Goal: Task Accomplishment & Management: Complete application form

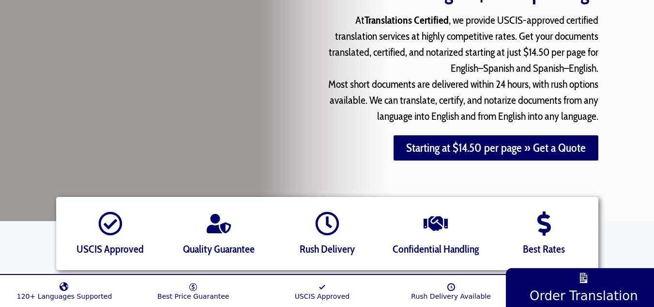
scroll to position [139, 0]
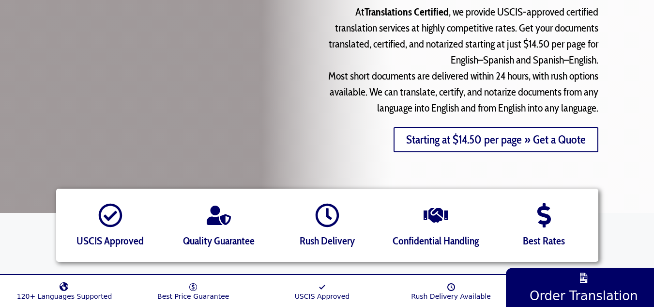
click at [482, 141] on link "Starting at $14.50 per page » Get a Quote" at bounding box center [496, 139] width 205 height 25
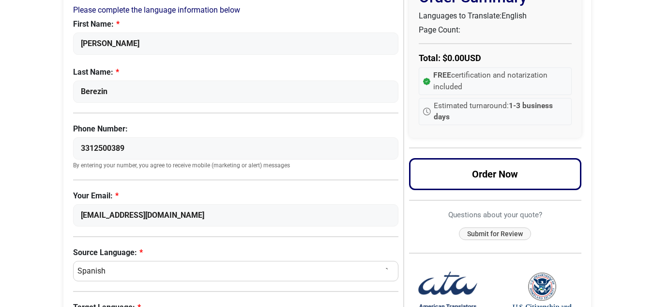
scroll to position [157, 0]
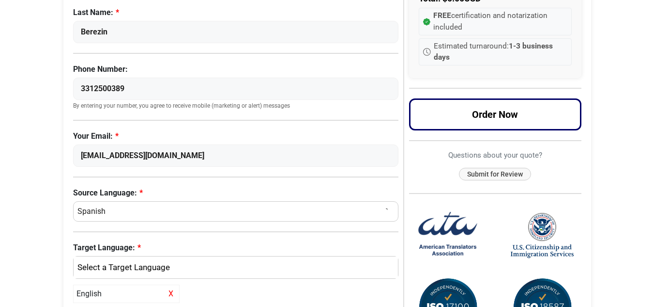
click at [160, 205] on select "Select a Language Afrikaans Albanian Amharic Arabic Armenian Belarusian Bulgari…" at bounding box center [236, 211] width 326 height 20
select select "Russian"
click at [73, 201] on select "Select a Language Afrikaans Albanian Amharic Arabic Armenian Belarusian Bulgari…" at bounding box center [236, 211] width 326 height 20
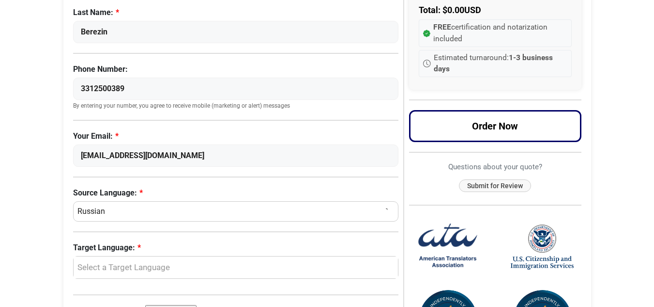
scroll to position [284, 0]
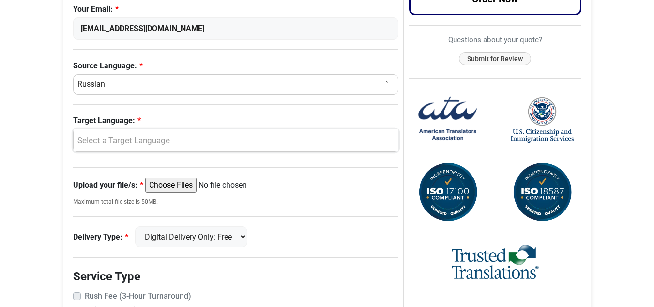
click at [175, 140] on div "Select a Target Language" at bounding box center [233, 140] width 311 height 13
click at [135, 185] on link "English" at bounding box center [236, 188] width 325 height 16
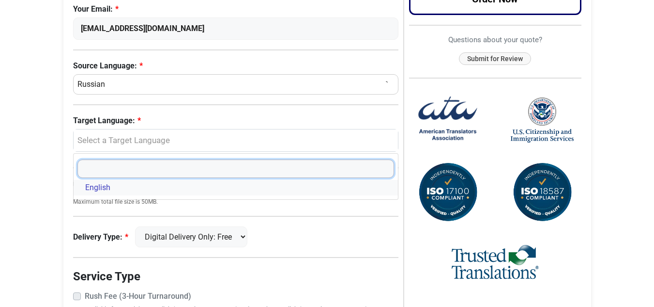
select select "English"
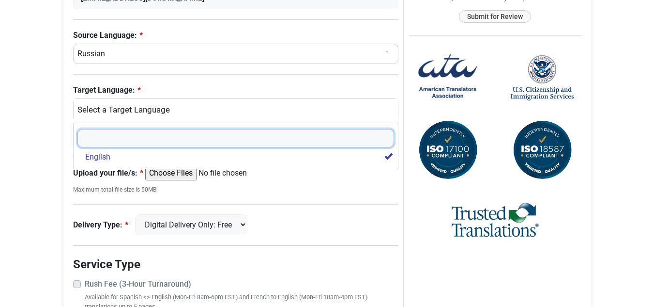
scroll to position [305, 0]
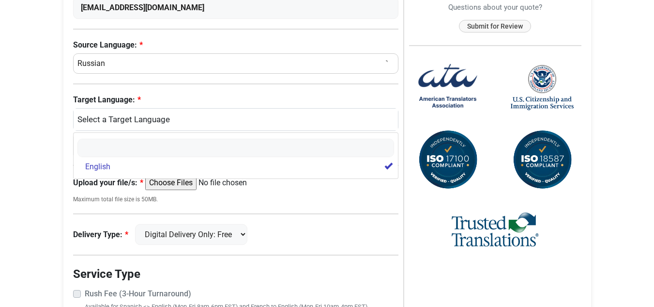
click at [121, 177] on div "English" at bounding box center [236, 155] width 326 height 47
click at [208, 139] on div "English X" at bounding box center [236, 146] width 326 height 18
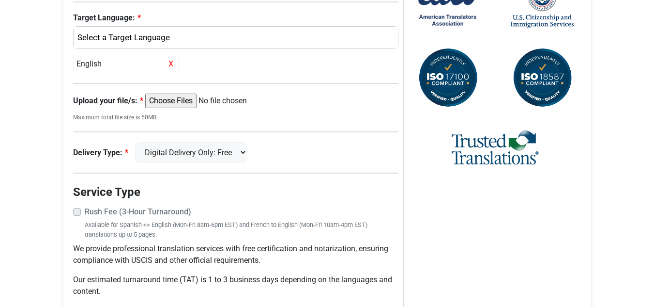
scroll to position [387, 0]
click at [227, 154] on select "Digital Delivery Only: Free FedEx 2 Day: $15" at bounding box center [191, 151] width 112 height 21
click at [271, 143] on div "Delivery Type: Digital Delivery Only: Free FedEx 2 Day: $15" at bounding box center [236, 151] width 326 height 21
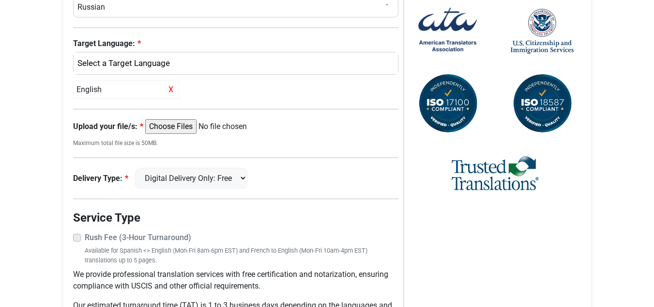
scroll to position [361, 0]
click at [179, 129] on input "Upload your file/s:" at bounding box center [219, 126] width 148 height 15
type input "C:\fakepath\Приглашение+положение.docx"
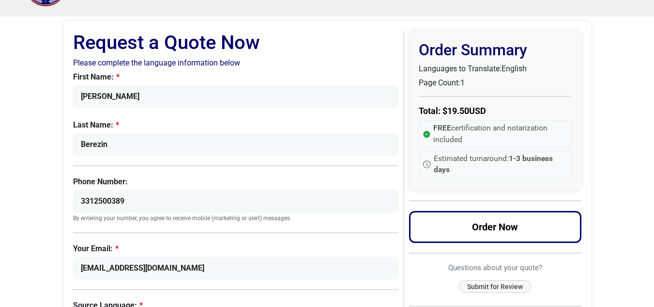
scroll to position [0, 0]
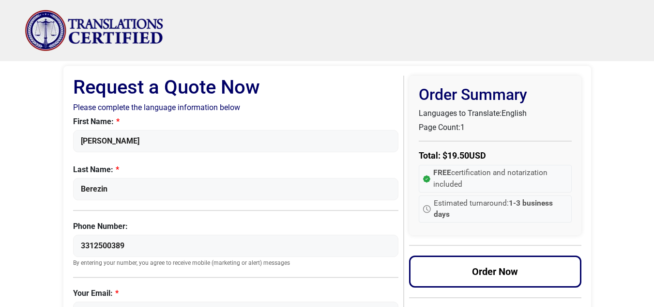
click at [76, 28] on img "Site" at bounding box center [95, 31] width 140 height 42
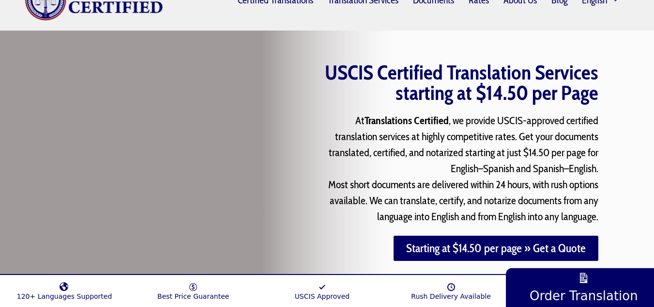
scroll to position [30, 0]
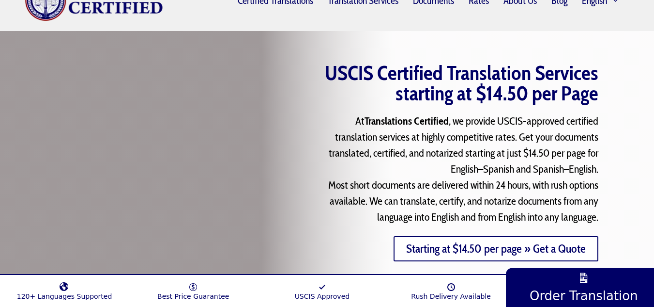
click at [440, 249] on link "Starting at $14.50 per page » Get a Quote" at bounding box center [496, 248] width 205 height 25
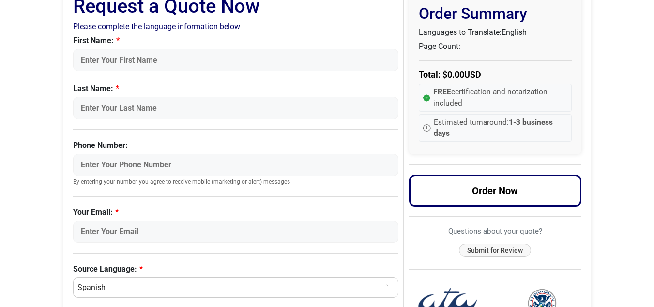
scroll to position [38, 0]
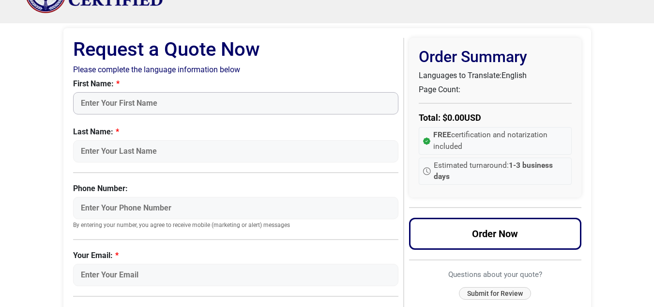
click at [187, 105] on input "First Name:" at bounding box center [236, 103] width 326 height 22
type input "Sergei"
type input "Berezin"
type input "3312500389"
type input "berezinss1@gmail.com"
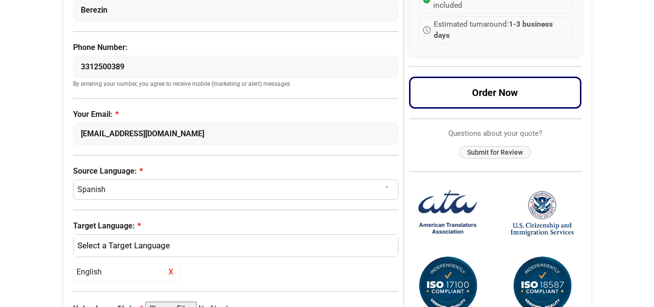
scroll to position [183, 0]
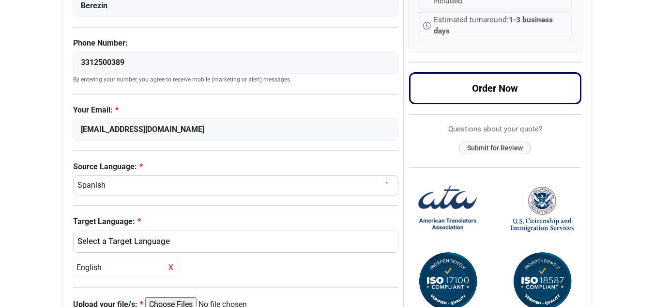
click at [163, 185] on select "Select a Language Afrikaans [DEMOGRAPHIC_DATA] Amharic Arabic [DEMOGRAPHIC_DATA…" at bounding box center [236, 185] width 326 height 20
select select "Russian"
click at [73, 175] on select "Select a Language Afrikaans [DEMOGRAPHIC_DATA] Amharic Arabic [DEMOGRAPHIC_DATA…" at bounding box center [236, 185] width 326 height 20
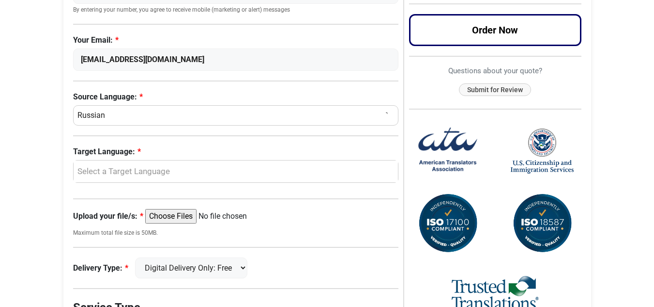
scroll to position [255, 0]
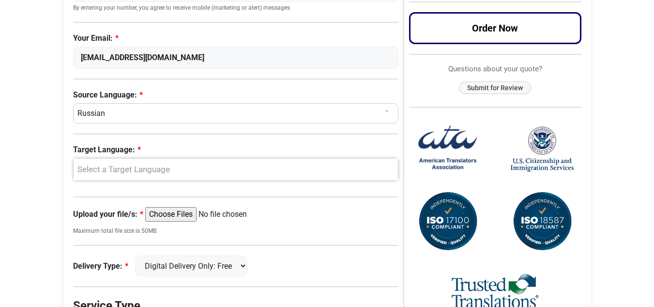
click at [153, 171] on div "Select a Target Language" at bounding box center [233, 169] width 311 height 13
click at [99, 214] on span "English" at bounding box center [97, 217] width 25 height 12
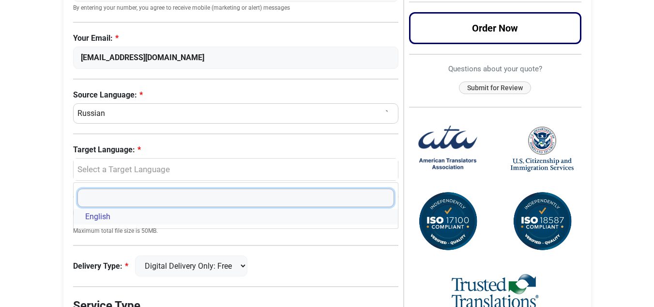
select select "English"
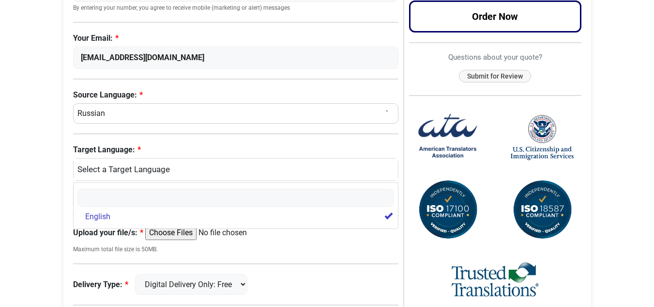
click at [402, 155] on div "Request a Quote Now Please complete the language information below First Name: …" at bounding box center [238, 132] width 331 height 623
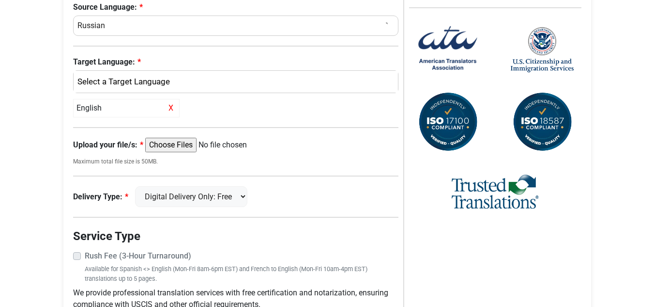
scroll to position [345, 0]
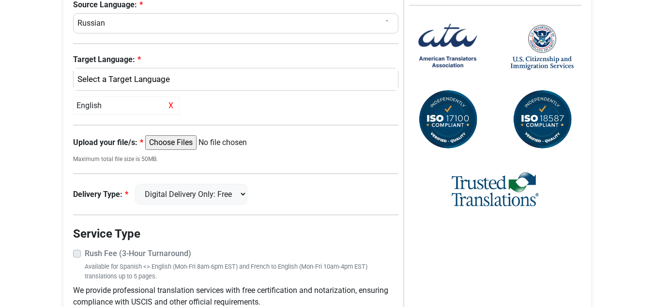
click at [164, 143] on input "Upload your file/s:" at bounding box center [219, 142] width 148 height 15
type input "C:\fakepath\Приглашение+положение.docx"
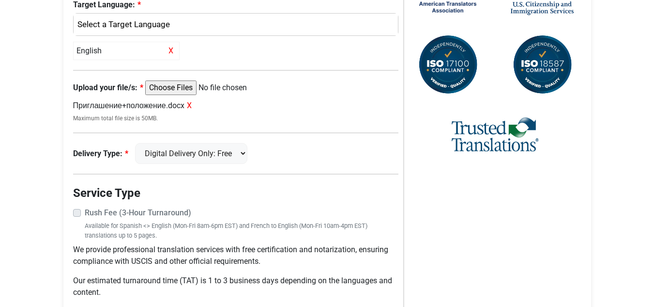
scroll to position [446, 0]
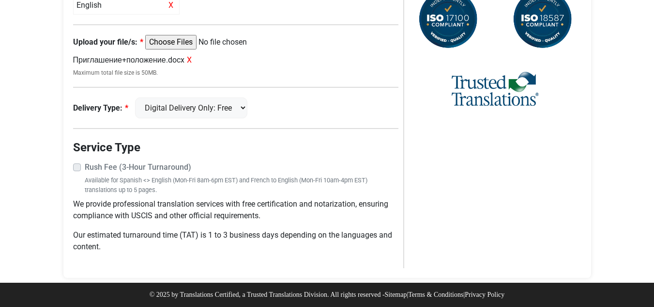
drag, startPoint x: 104, startPoint y: 152, endPoint x: 93, endPoint y: 159, distance: 13.0
click at [100, 155] on legend "Service Type" at bounding box center [236, 147] width 326 height 17
click at [85, 164] on label "Rush Fee (3-Hour Turnaround)" at bounding box center [242, 167] width 314 height 12
click at [85, 168] on label "Rush Fee (3-Hour Turnaround)" at bounding box center [242, 167] width 314 height 12
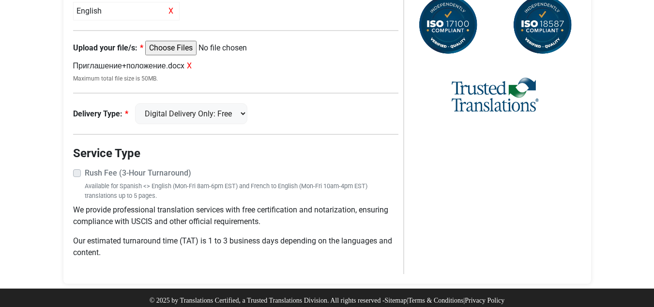
scroll to position [437, 0]
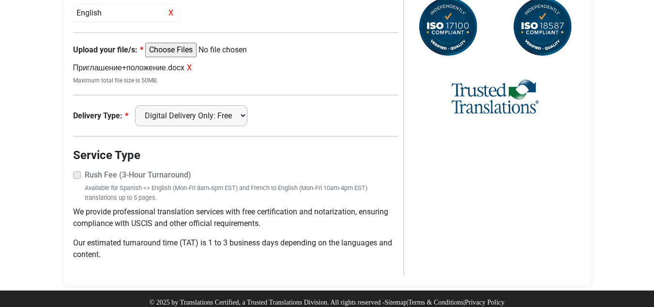
click at [219, 126] on select "Digital Delivery Only: Free FedEx 2 Day: $15" at bounding box center [191, 115] width 112 height 21
click at [140, 105] on select "Digital Delivery Only: Free FedEx 2 Day: $15" at bounding box center [191, 115] width 112 height 21
click at [186, 111] on select "Digital Delivery Only: Free FedEx 2 Day: $15" at bounding box center [191, 115] width 112 height 21
select select "digital"
click at [140, 105] on select "Digital Delivery Only: Free FedEx 2 Day: $15" at bounding box center [191, 115] width 112 height 21
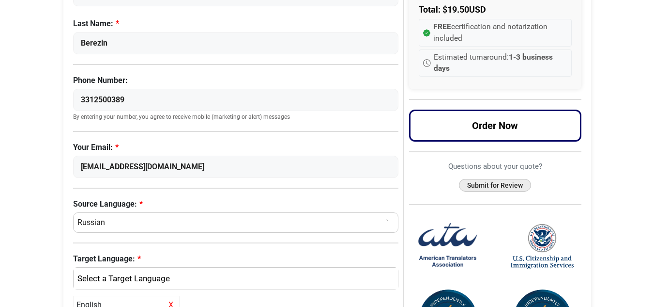
scroll to position [146, 0]
click at [504, 179] on button "Submit for Review" at bounding box center [495, 184] width 72 height 13
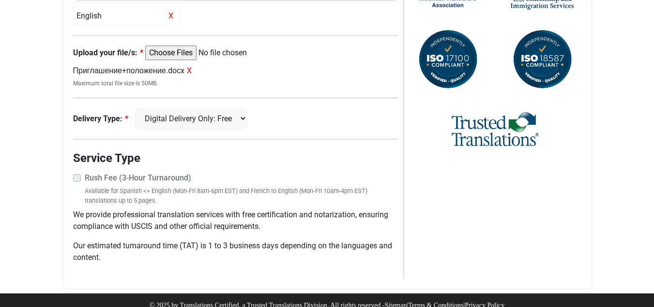
scroll to position [434, 0]
